Goal: Task Accomplishment & Management: Use online tool/utility

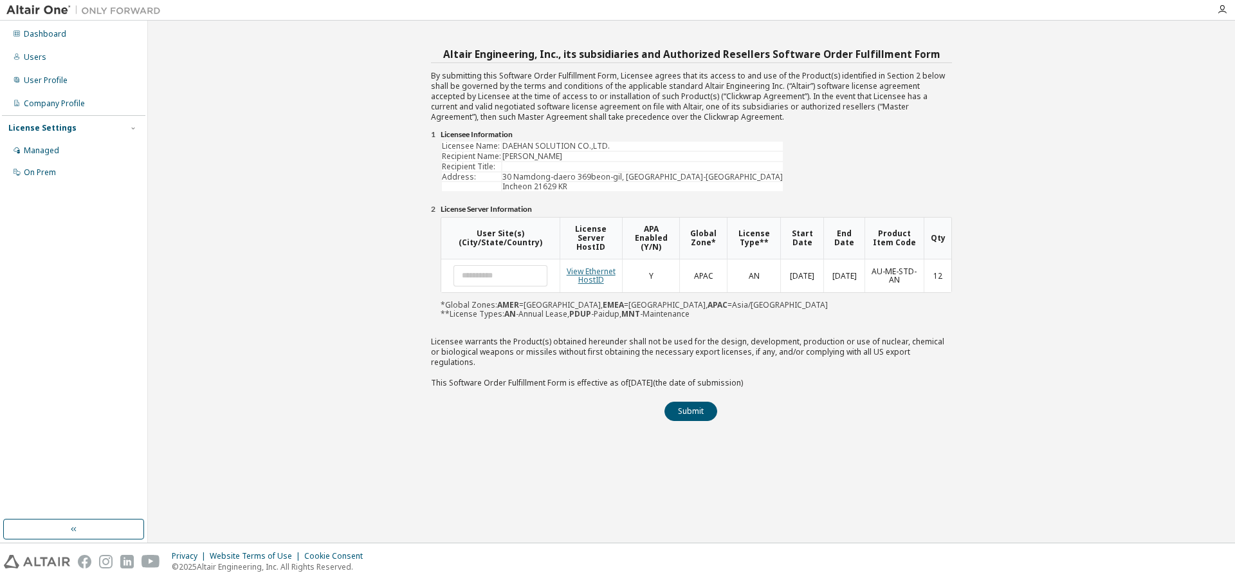
click at [584, 277] on link "View Ethernet HostID" at bounding box center [591, 276] width 49 height 20
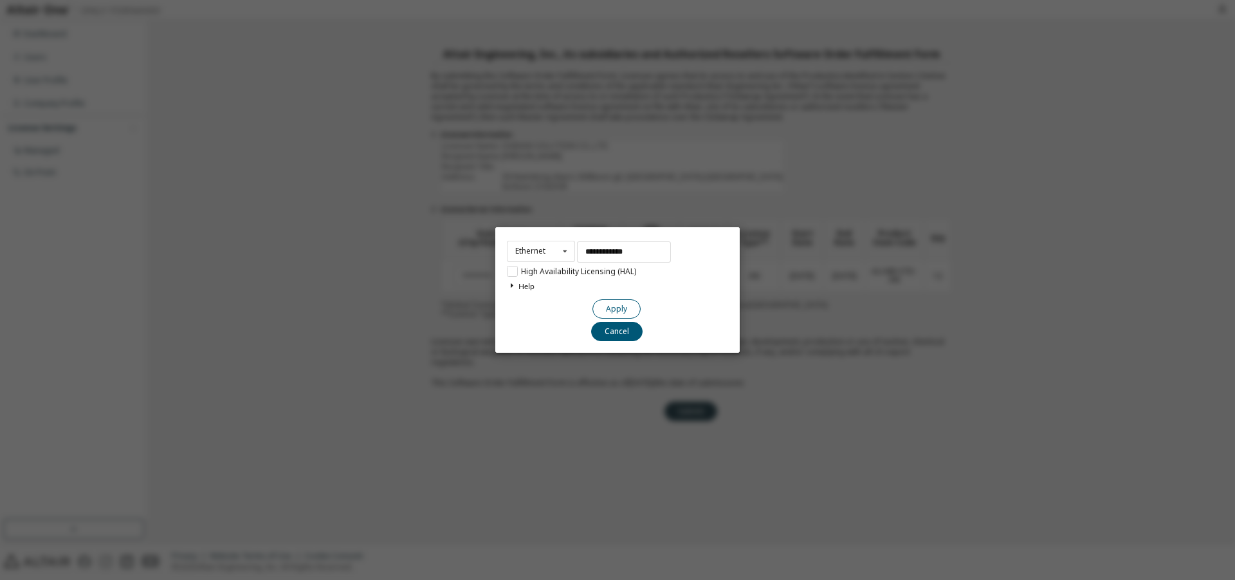
click at [603, 306] on button "Apply" at bounding box center [617, 308] width 48 height 19
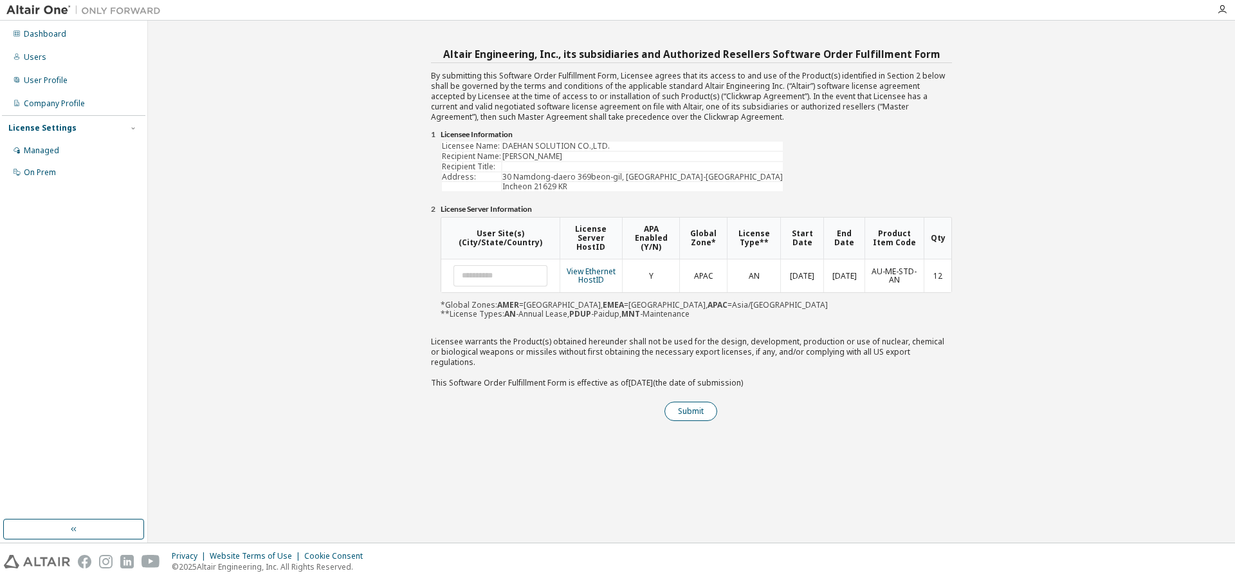
click at [685, 401] on button "Submit" at bounding box center [691, 410] width 53 height 19
